Goal: Transaction & Acquisition: Obtain resource

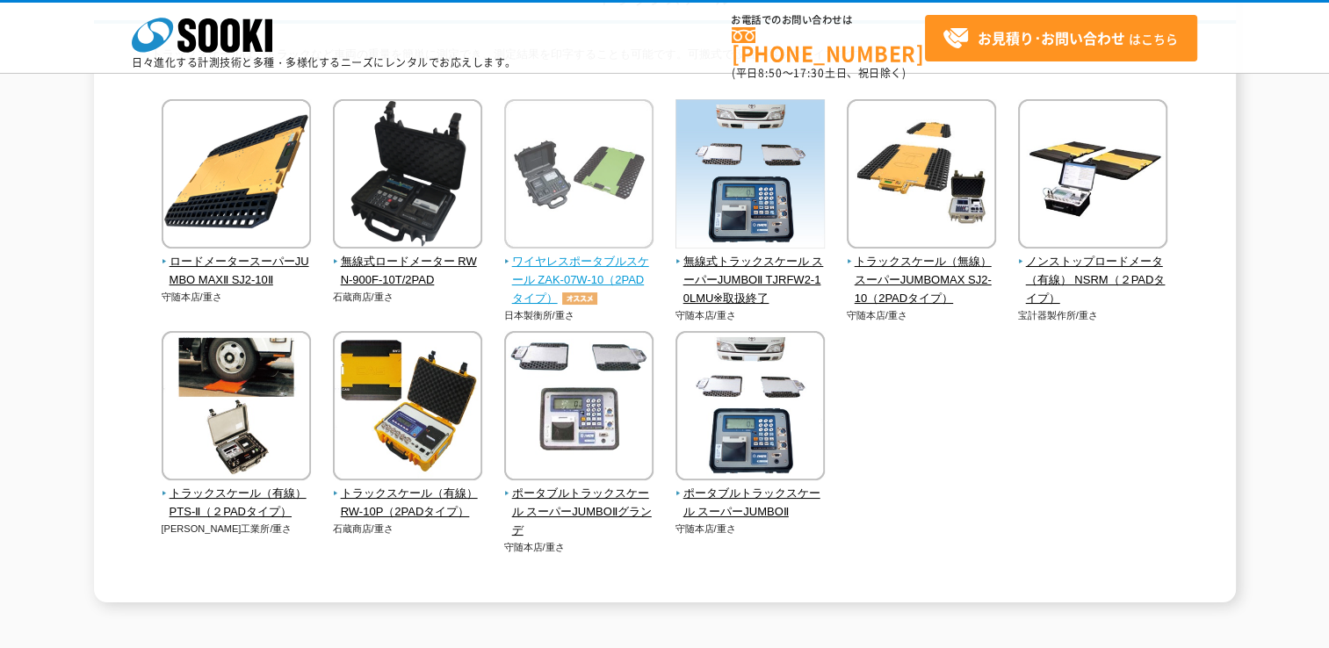
click at [566, 270] on span "ワイヤレスポータブルスケール ZAK-07W-10（2PADタイプ）" at bounding box center [579, 280] width 150 height 54
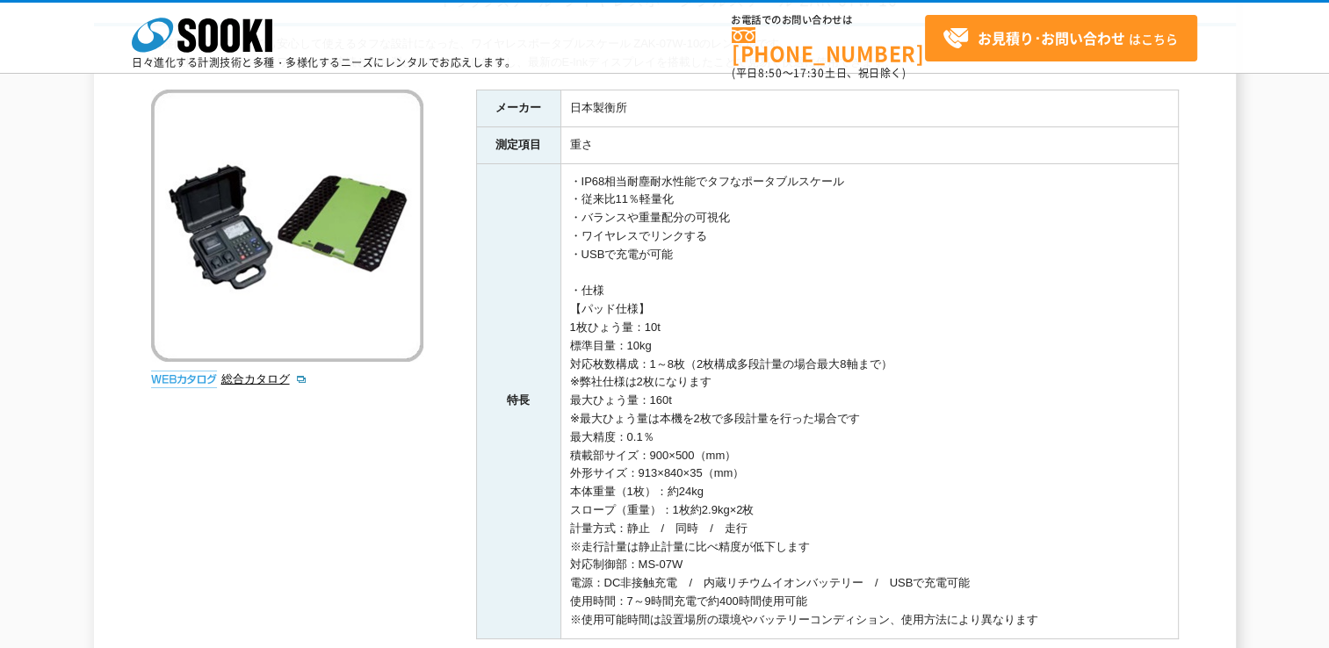
scroll to position [350, 0]
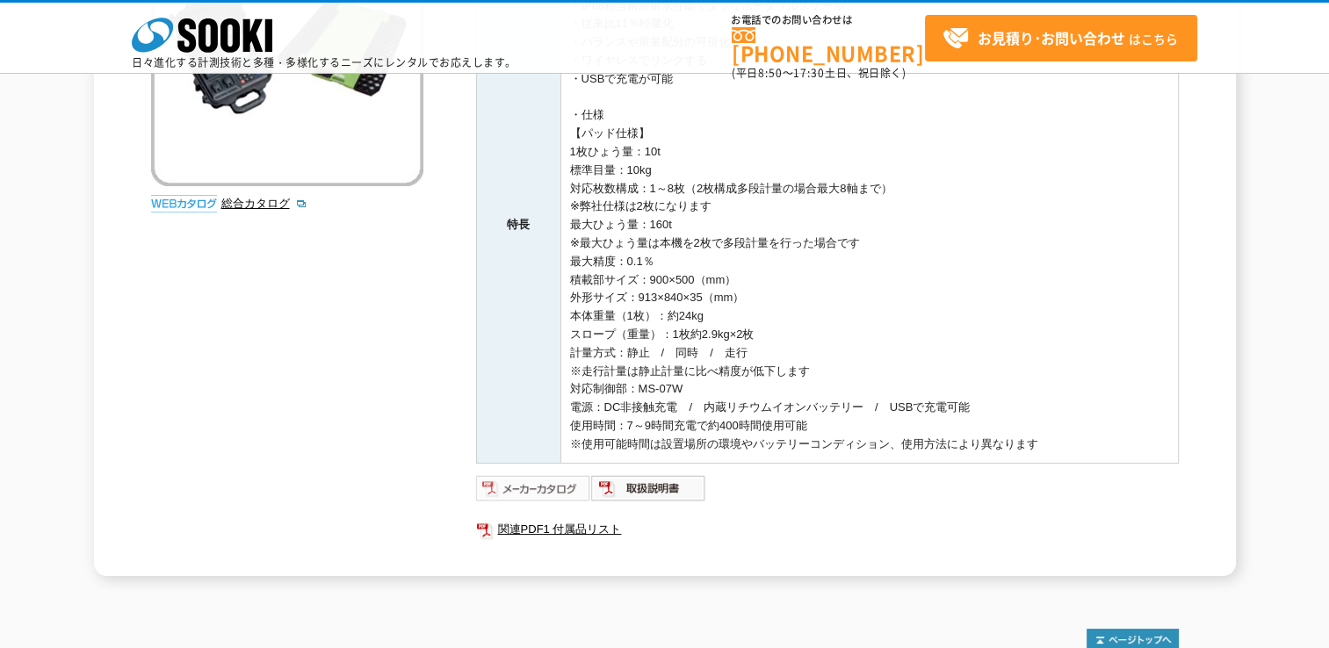
click at [526, 489] on img at bounding box center [533, 488] width 115 height 28
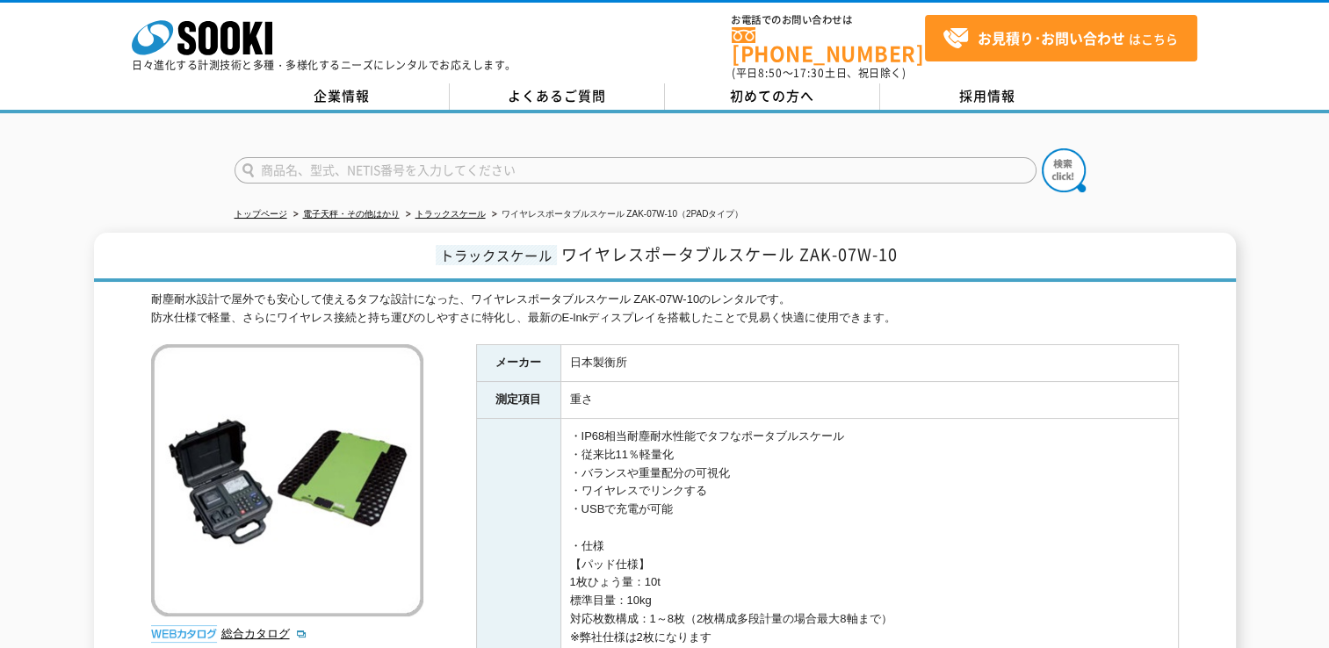
scroll to position [88, 0]
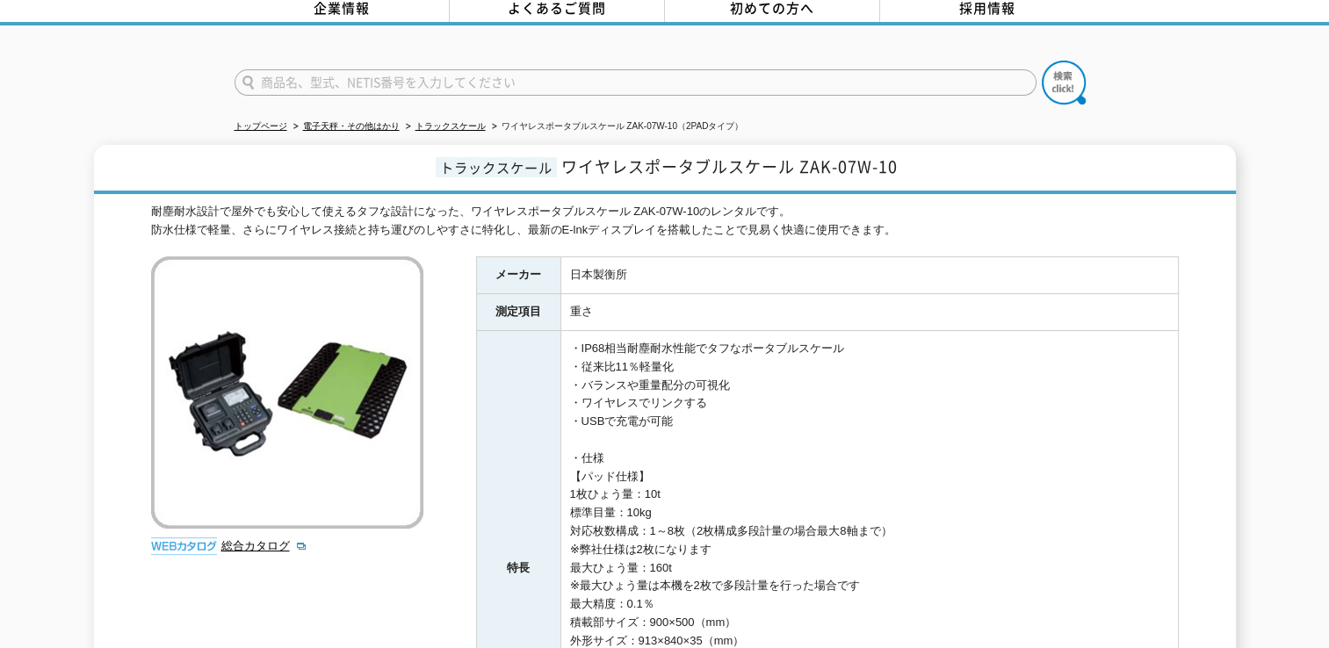
drag, startPoint x: 432, startPoint y: 156, endPoint x: 972, endPoint y: 131, distance: 540.0
click at [972, 131] on div "トップページ 電子天秤・その他はかり トラックスケール ワイヤレスポータブルスケール ZAK-07W-10（2PADタイプ） トラックスケール ワイヤレスポー…" at bounding box center [664, 481] width 1329 height 912
drag, startPoint x: 954, startPoint y: 154, endPoint x: 413, endPoint y: 170, distance: 541.4
click at [413, 170] on h1 "トラックスケール ワイヤレスポータブルスケール ZAK-07W-10" at bounding box center [665, 169] width 1142 height 49
drag, startPoint x: 413, startPoint y: 170, endPoint x: 430, endPoint y: 170, distance: 17.6
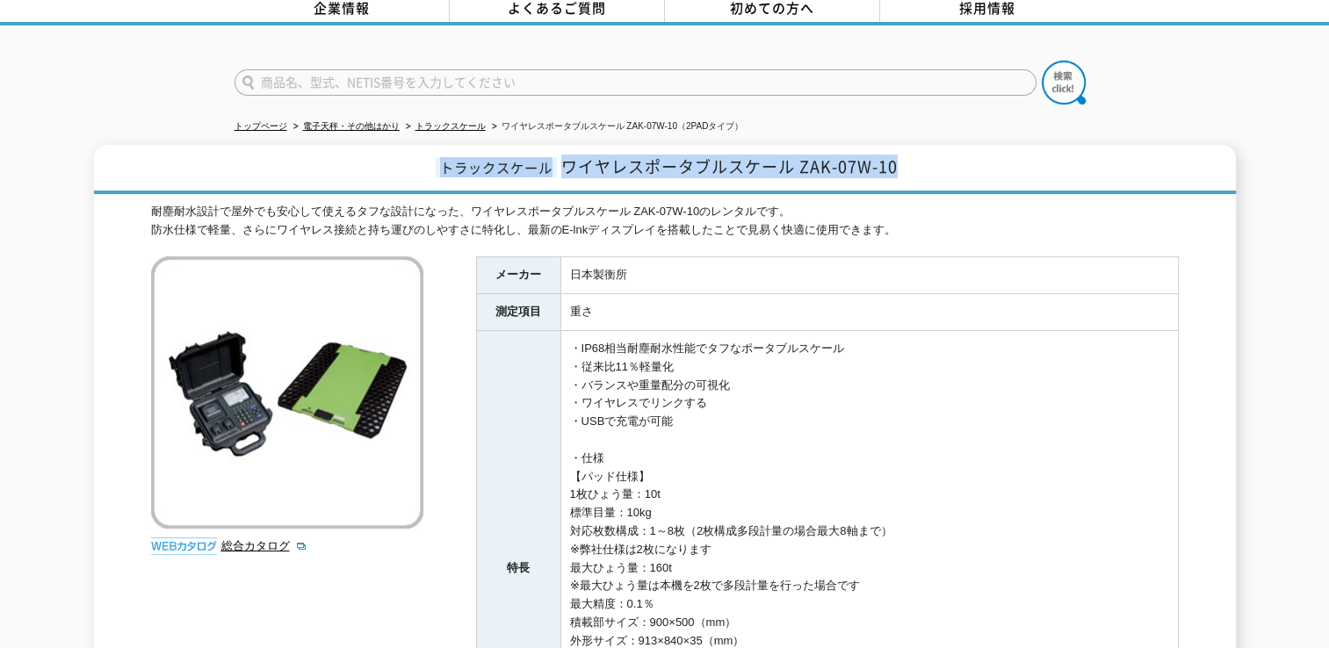
click at [430, 170] on h1 "トラックスケール ワイヤレスポータブルスケール ZAK-07W-10" at bounding box center [665, 169] width 1142 height 49
click at [431, 163] on h1 "トラックスケール ワイヤレスポータブルスケール ZAK-07W-10" at bounding box center [665, 169] width 1142 height 49
drag, startPoint x: 431, startPoint y: 162, endPoint x: 977, endPoint y: 149, distance: 545.7
click at [977, 149] on h1 "トラックスケール ワイヤレスポータブルスケール ZAK-07W-10" at bounding box center [665, 169] width 1142 height 49
drag, startPoint x: 977, startPoint y: 149, endPoint x: 965, endPoint y: 156, distance: 14.2
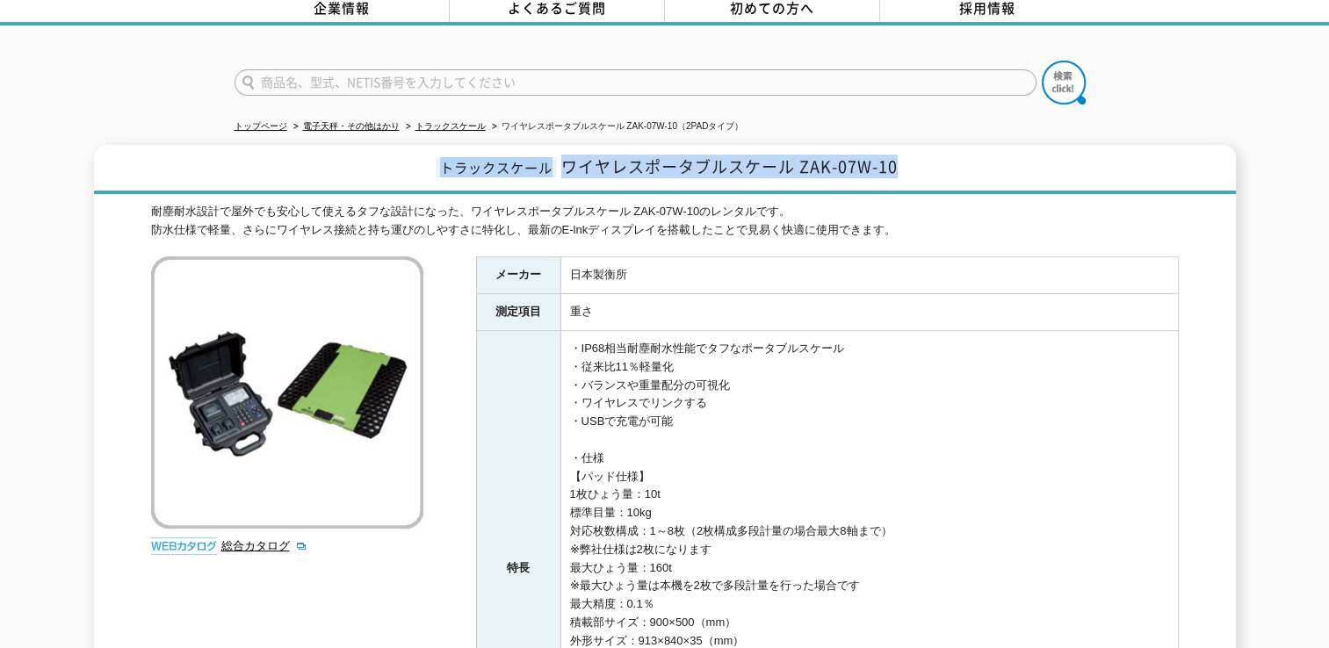
click at [965, 156] on h1 "トラックスケール ワイヤレスポータブルスケール ZAK-07W-10" at bounding box center [665, 169] width 1142 height 49
click at [895, 170] on h1 "トラックスケール ワイヤレスポータブルスケール ZAK-07W-10" at bounding box center [665, 169] width 1142 height 49
drag, startPoint x: 431, startPoint y: 160, endPoint x: 924, endPoint y: 143, distance: 493.2
click at [924, 145] on h1 "トラックスケール ワイヤレスポータブルスケール ZAK-07W-10" at bounding box center [665, 169] width 1142 height 49
drag, startPoint x: 924, startPoint y: 143, endPoint x: 921, endPoint y: 156, distance: 12.8
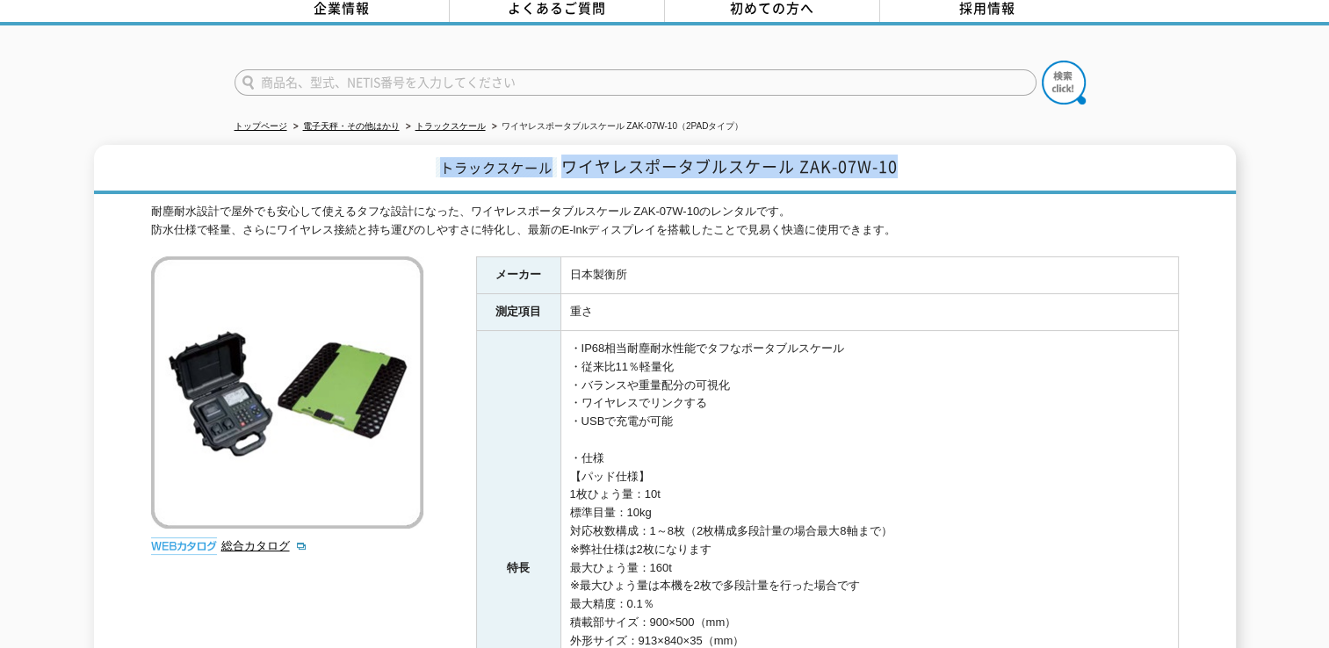
click at [921, 156] on h1 "トラックスケール ワイヤレスポータブルスケール ZAK-07W-10" at bounding box center [665, 169] width 1142 height 49
click at [909, 165] on h1 "トラックスケール ワイヤレスポータブルスケール ZAK-07W-10" at bounding box center [665, 169] width 1142 height 49
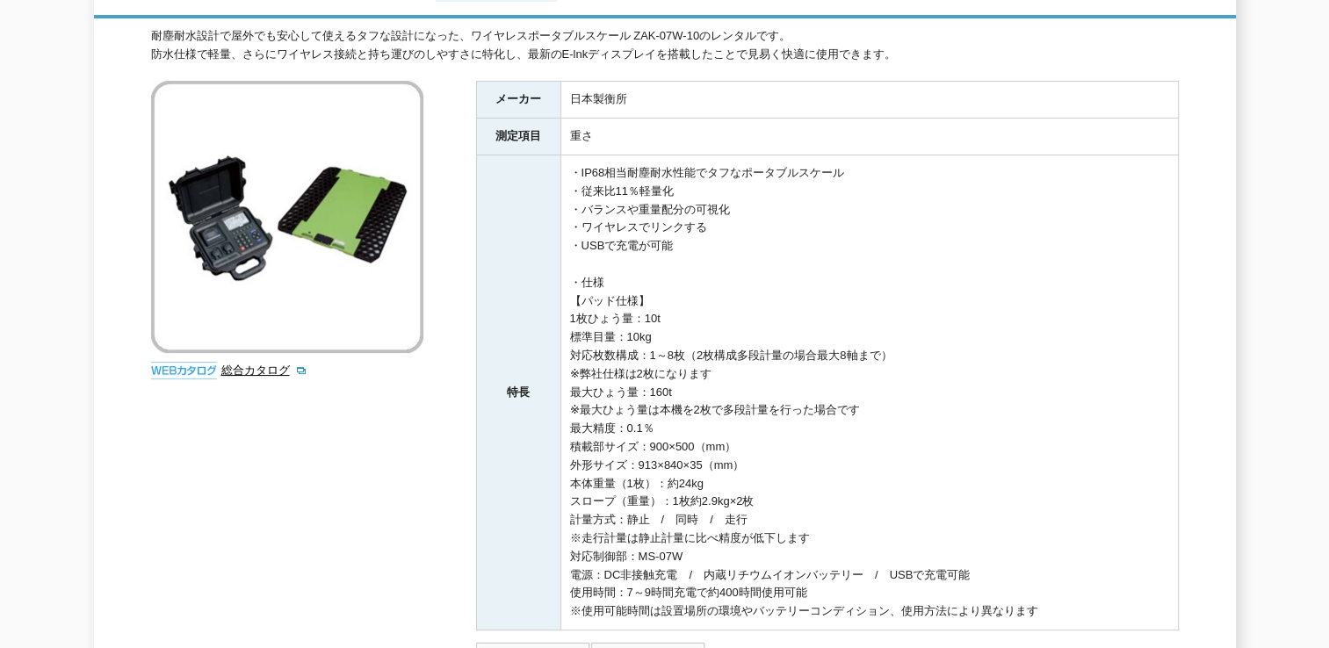
scroll to position [439, 0]
